Goal: Information Seeking & Learning: Learn about a topic

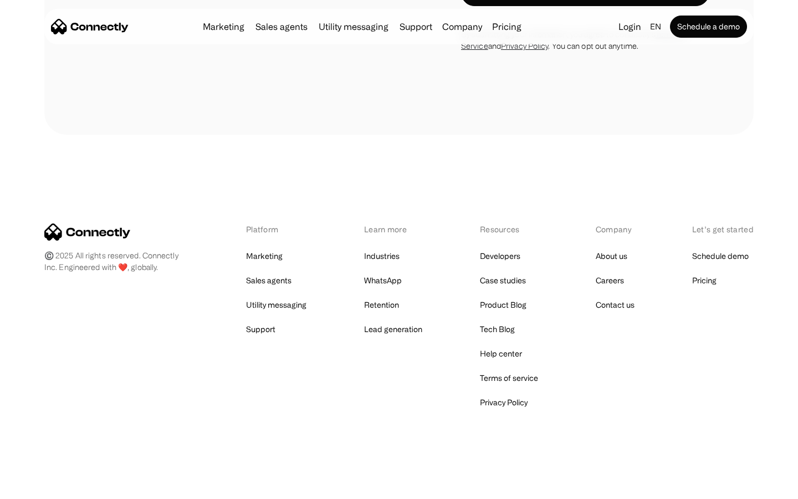
scroll to position [447, 0]
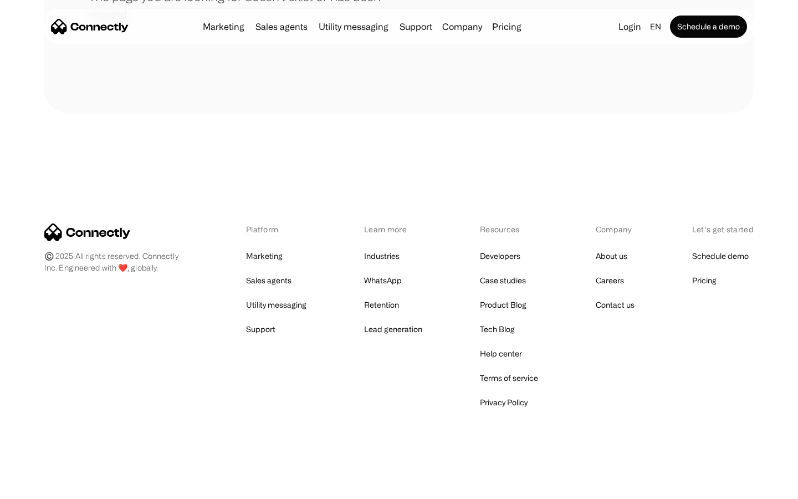
scroll to position [202, 0]
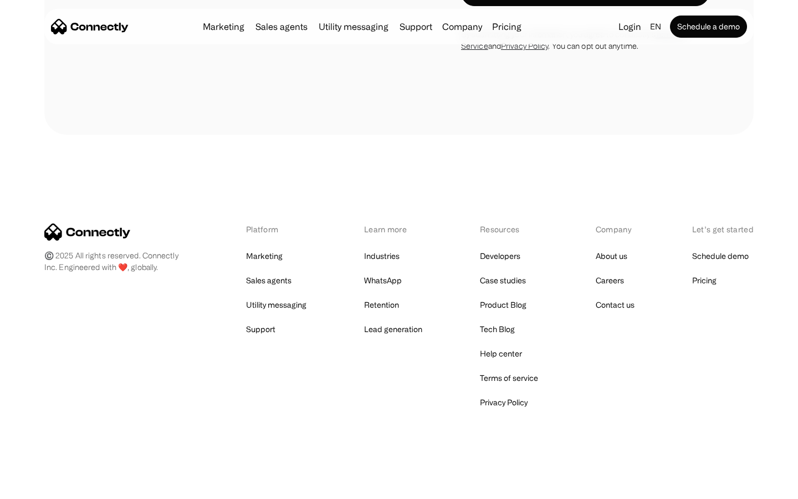
scroll to position [4350, 0]
